Goal: Check status: Check status

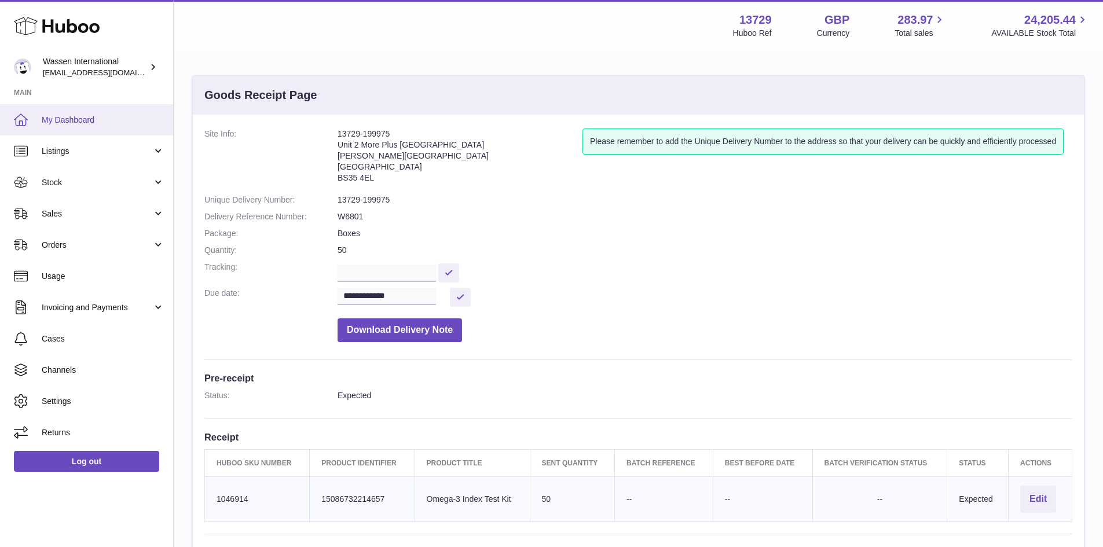
click at [98, 129] on link "My Dashboard" at bounding box center [86, 119] width 173 height 31
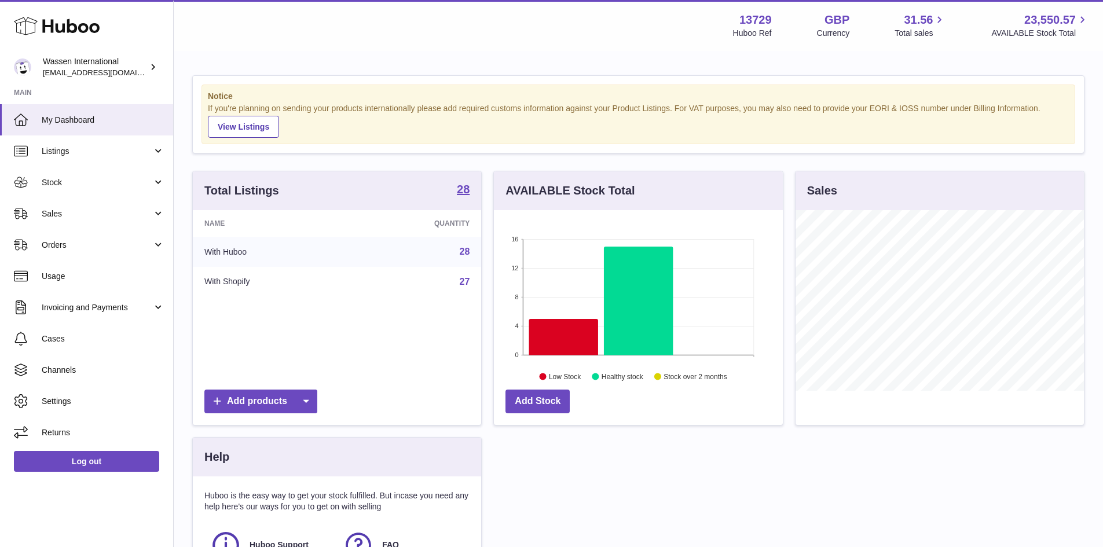
scroll to position [181, 289]
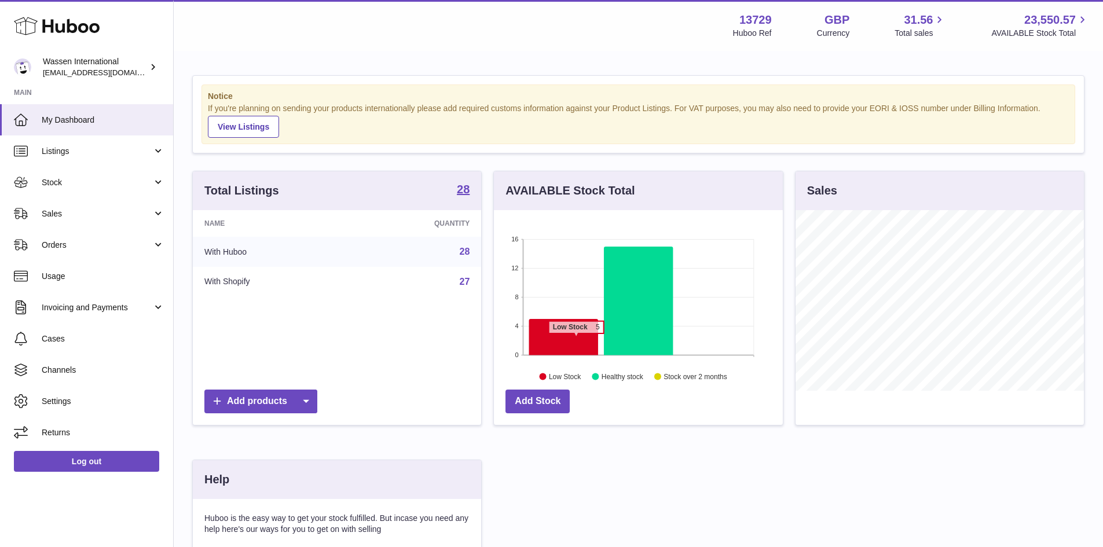
click at [576, 339] on icon at bounding box center [563, 337] width 69 height 36
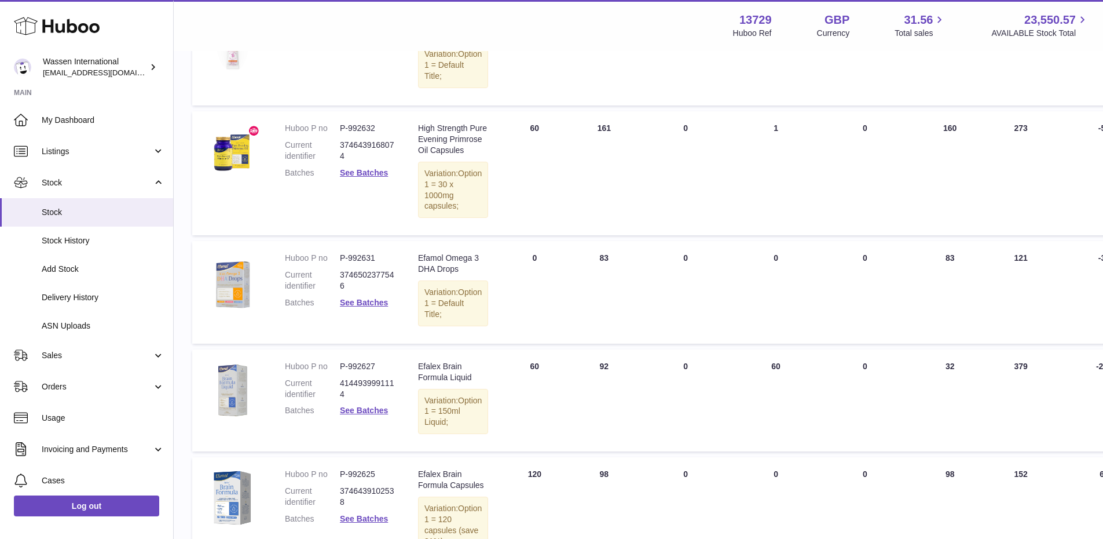
scroll to position [334, 0]
click at [108, 294] on span "Delivery History" at bounding box center [103, 297] width 123 height 11
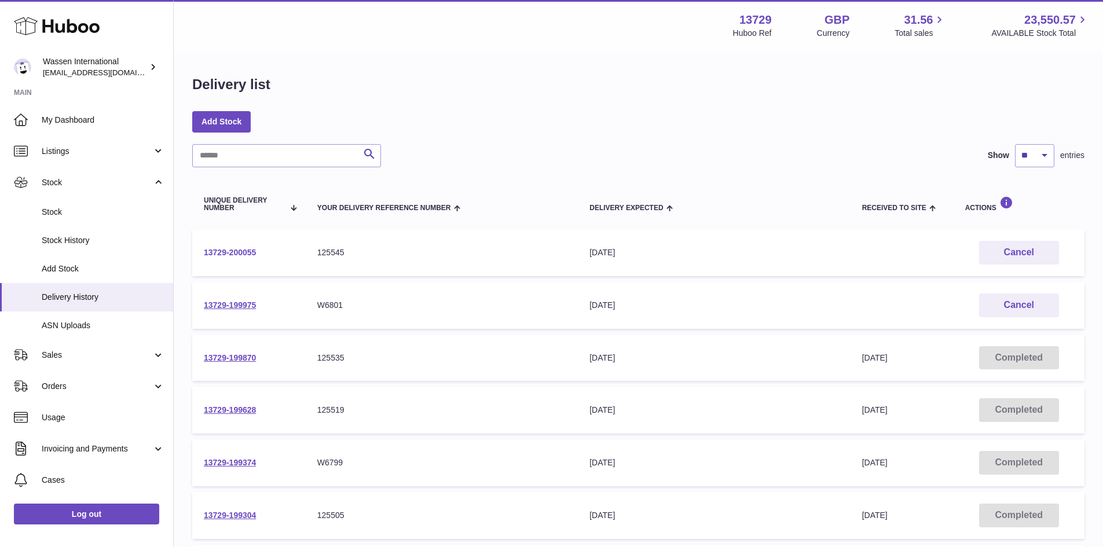
click at [232, 252] on link "13729-200055" at bounding box center [230, 252] width 52 height 9
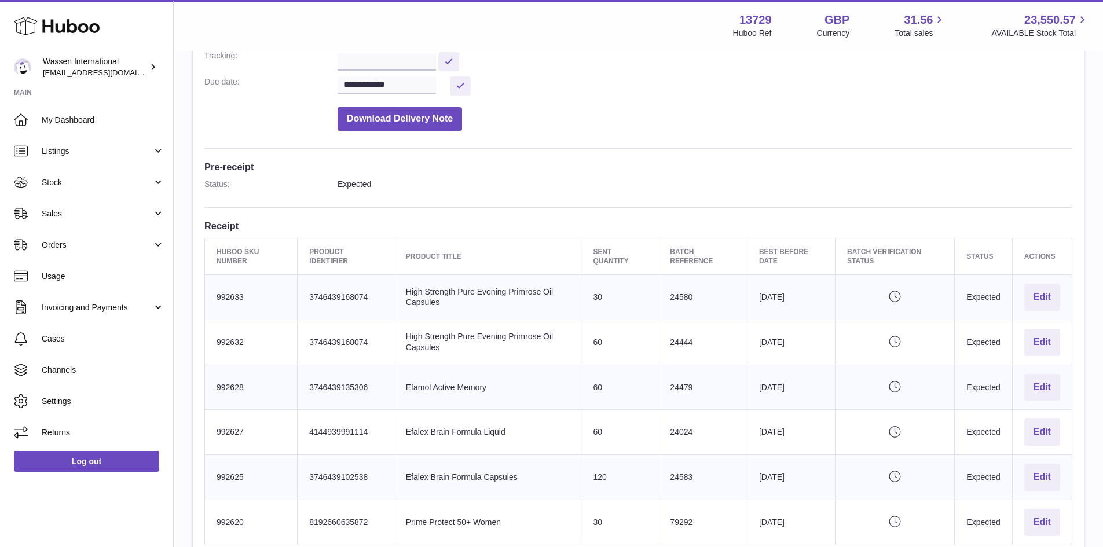
scroll to position [232, 0]
